Goal: Navigation & Orientation: Go to known website

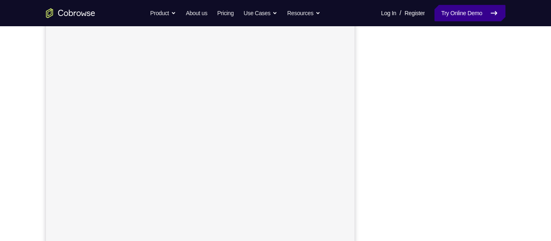
scroll to position [133, 0]
click at [124, 3] on nav "Go back Powerful, Flexible and Trustworthy. Avoid all extra friction for both A…" at bounding box center [275, 13] width 551 height 26
